Goal: Find contact information: Find contact information

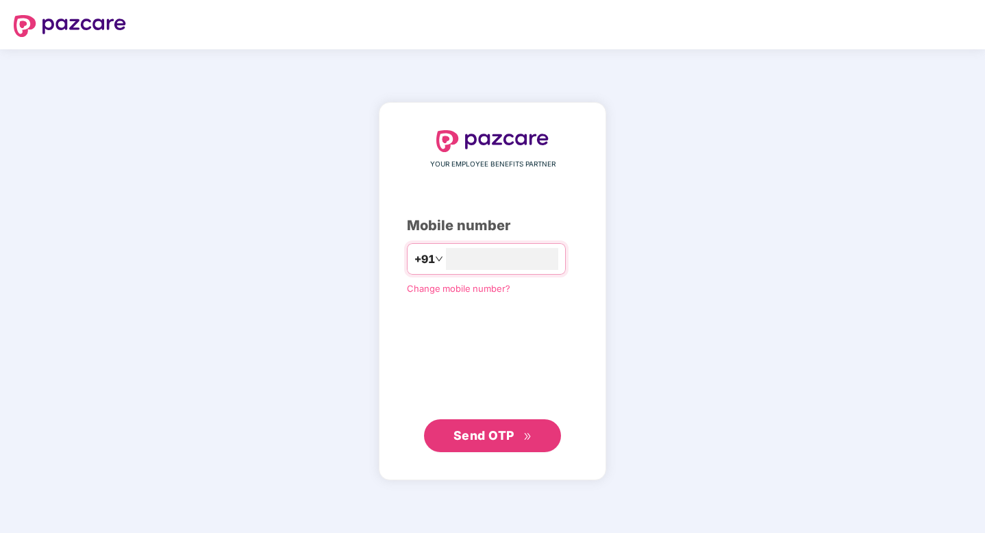
type input "*"
type input "**********"
click at [476, 430] on span "Send OTP" at bounding box center [484, 435] width 61 height 14
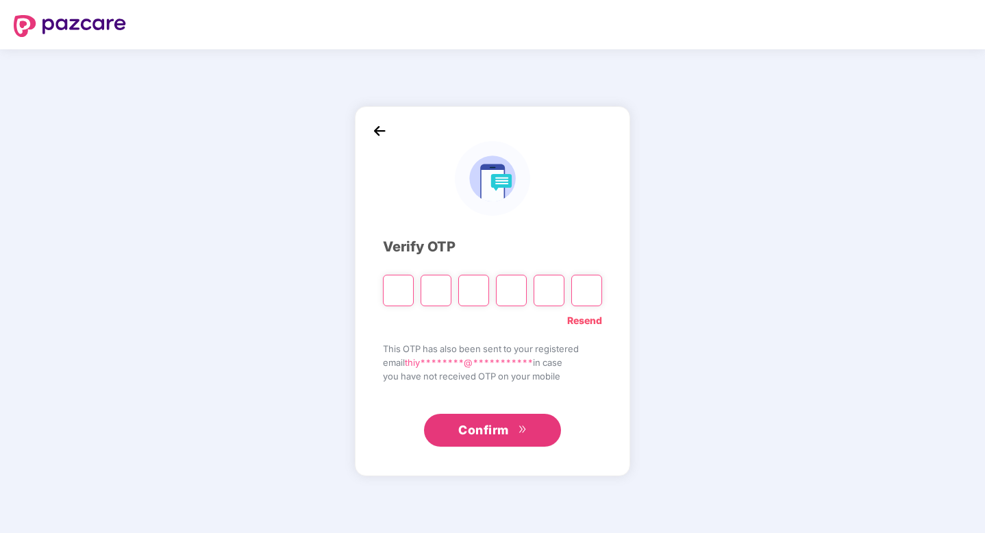
type input "*"
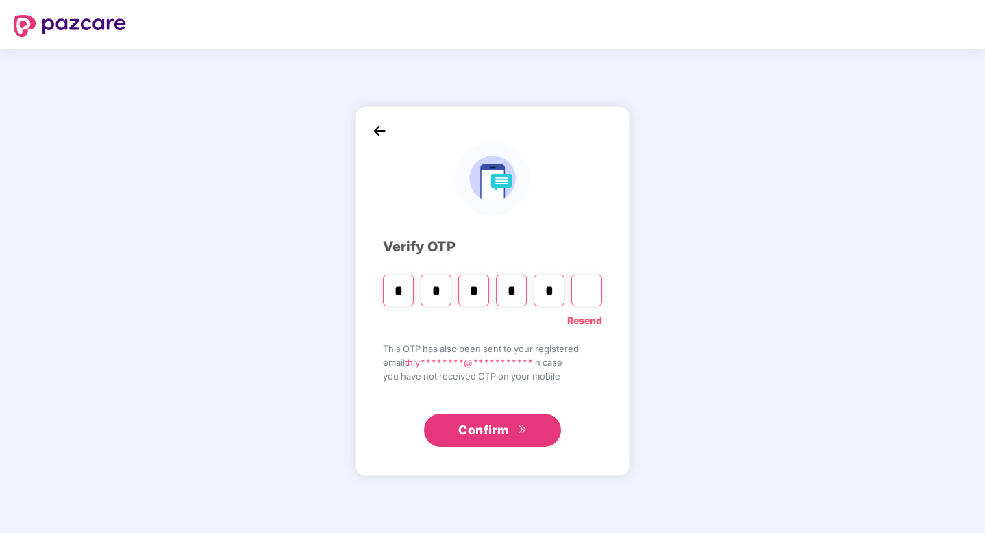
click at [517, 293] on input "*" at bounding box center [511, 291] width 31 height 32
type input "*"
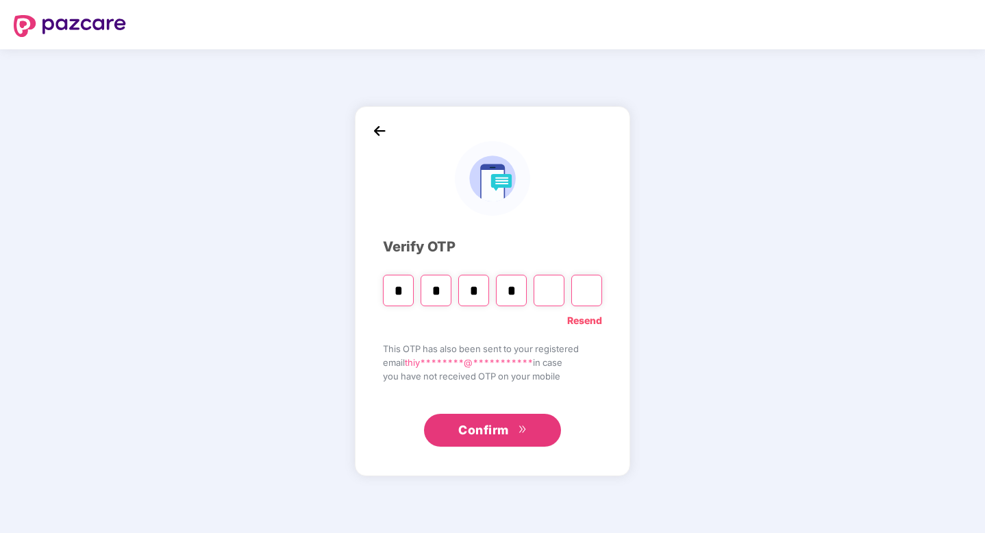
type input "*"
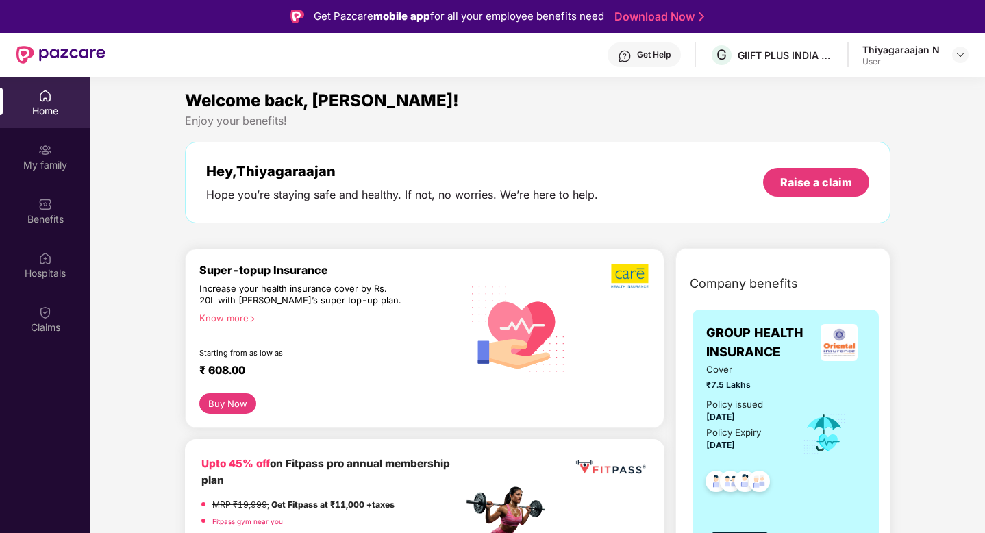
click at [664, 55] on div "Get Help" at bounding box center [654, 54] width 34 height 11
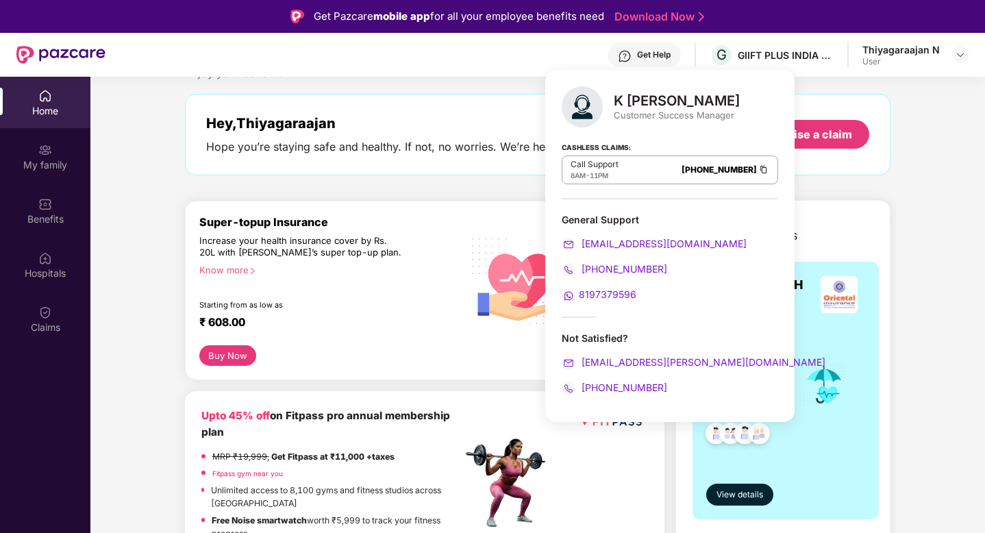
scroll to position [60, 0]
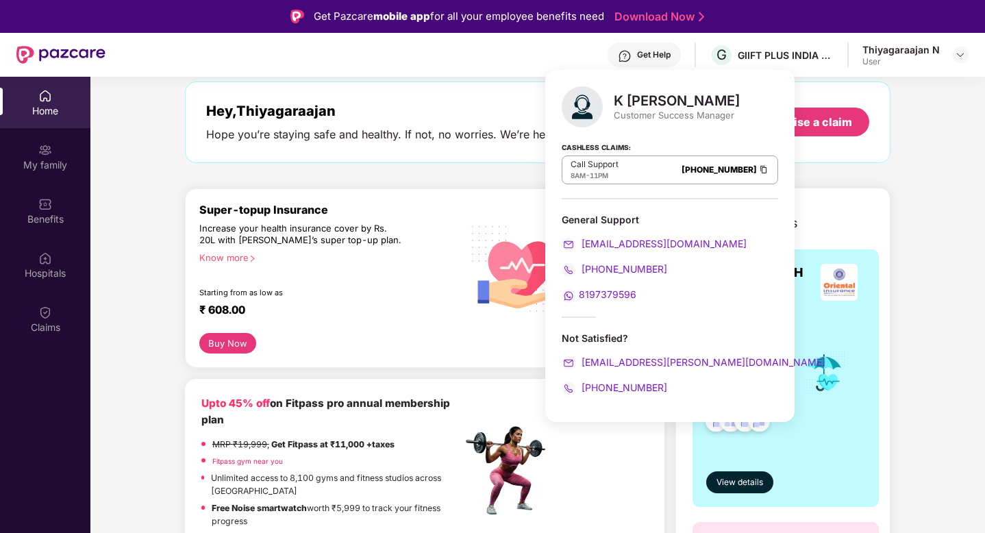
click at [609, 292] on span "8197379596" at bounding box center [608, 295] width 58 height 12
click at [612, 290] on span "8197379596" at bounding box center [608, 295] width 58 height 12
drag, startPoint x: 661, startPoint y: 264, endPoint x: 585, endPoint y: 265, distance: 76.1
click at [585, 265] on div "[PHONE_NUMBER]" at bounding box center [670, 269] width 217 height 15
